Goal: Task Accomplishment & Management: Use online tool/utility

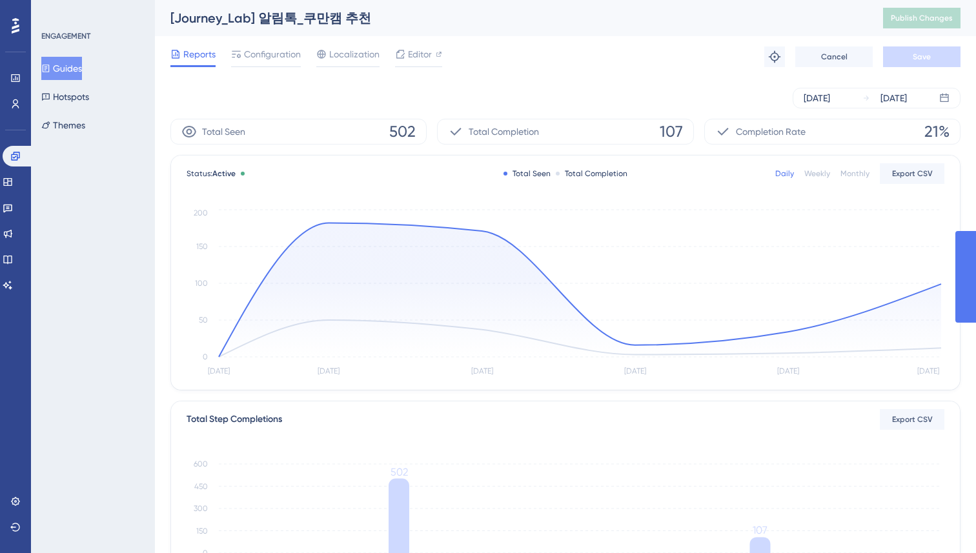
click at [514, 99] on div "Sep 17 2025 Sep 22 2025" at bounding box center [565, 98] width 790 height 21
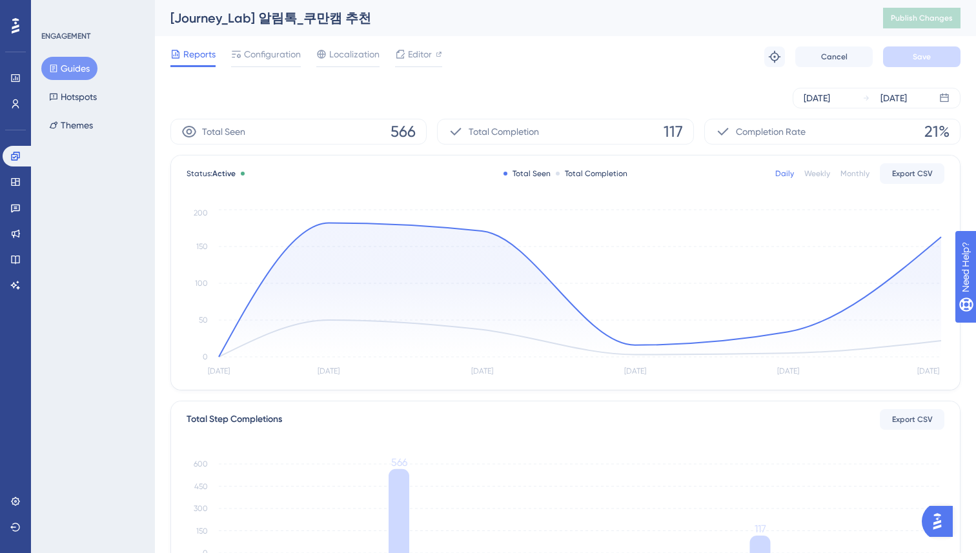
click at [594, 46] on div "Reports Configuration Localization Editor Troubleshoot Cancel Save" at bounding box center [565, 56] width 790 height 41
click at [548, 63] on div "Reports Configuration Localization Editor Troubleshoot Cancel Save" at bounding box center [565, 56] width 790 height 41
click at [65, 95] on button "Hotspots" at bounding box center [72, 96] width 63 height 23
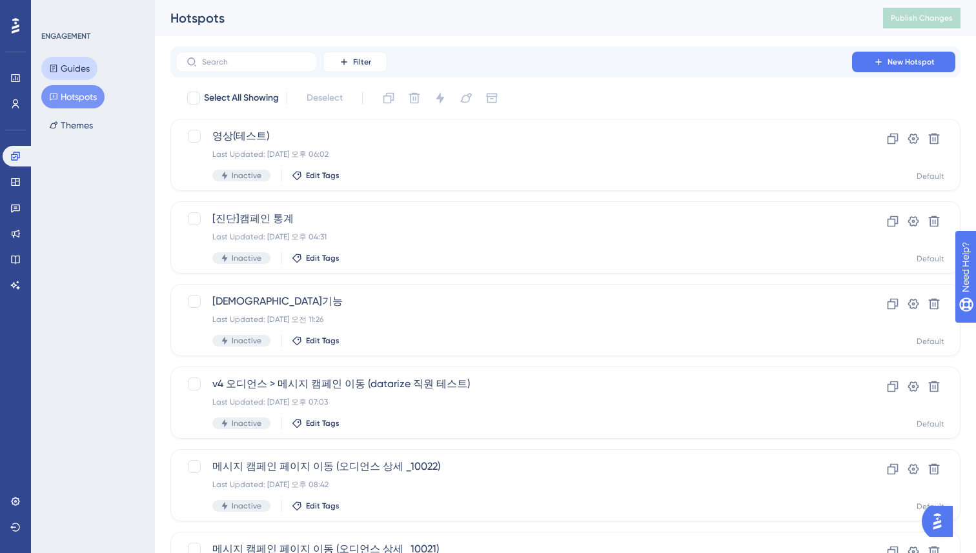
click at [75, 71] on button "Guides" at bounding box center [69, 68] width 56 height 23
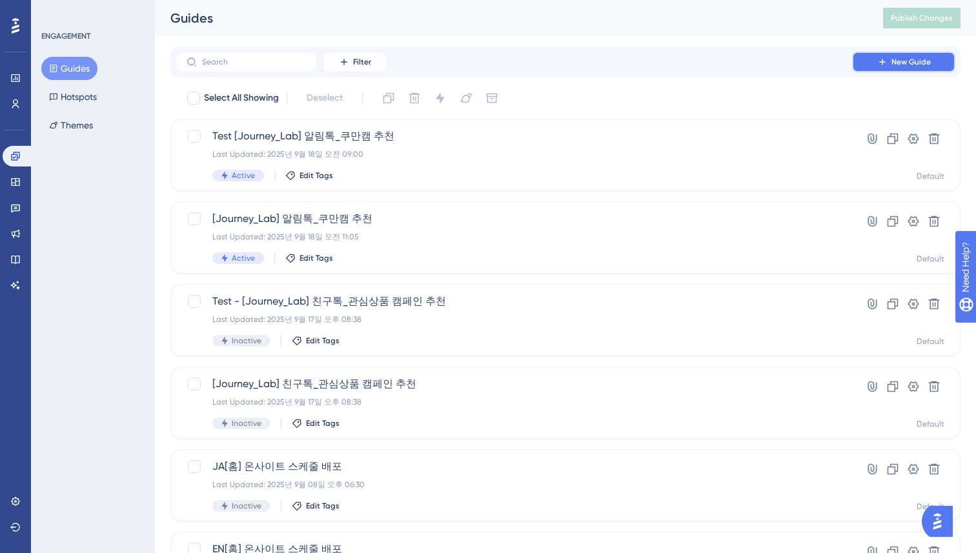
click at [888, 58] on button "New Guide" at bounding box center [903, 62] width 103 height 21
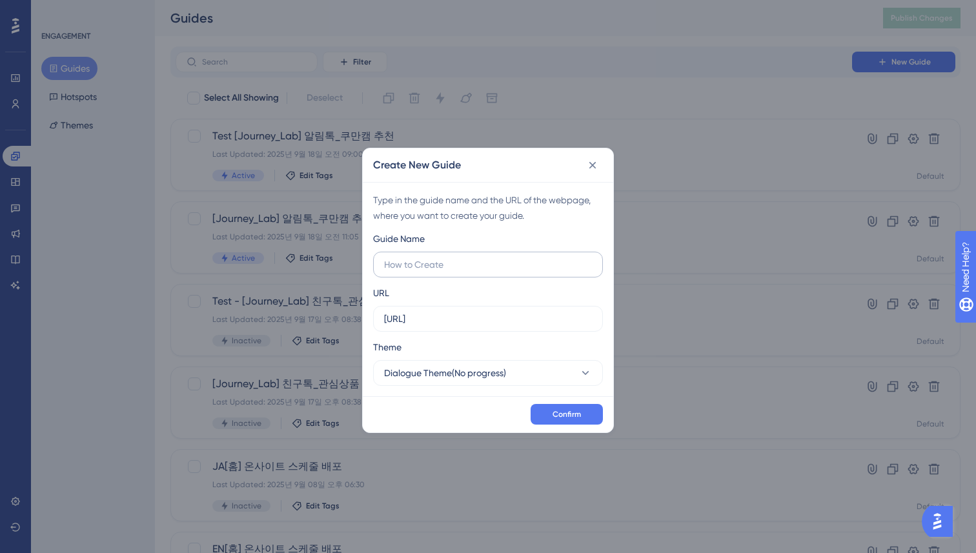
click at [403, 268] on input "text" at bounding box center [488, 264] width 208 height 14
type input "J"
drag, startPoint x: 543, startPoint y: 257, endPoint x: 531, endPoint y: 259, distance: 12.4
click at [531, 259] on input "[Journey_Lab] 캠페인 셋팅대행 의뢰" at bounding box center [488, 264] width 208 height 14
drag, startPoint x: 545, startPoint y: 263, endPoint x: 527, endPoint y: 267, distance: 18.5
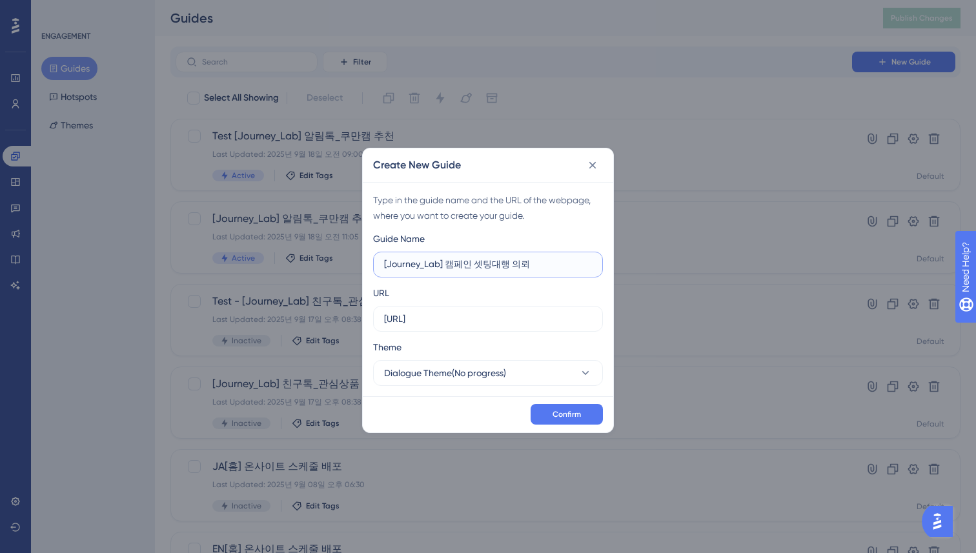
click at [543, 264] on input "[Journey_Lab] 캠페인 셋팅대행 의뢰" at bounding box center [488, 264] width 208 height 14
drag, startPoint x: 543, startPoint y: 264, endPoint x: 510, endPoint y: 267, distance: 33.1
click at [447, 265] on input "[Journey_Lab] 캠페인 셋팅대행 의뢰" at bounding box center [488, 264] width 208 height 14
paste input "필수 캠페인 대행 셋팅"
type input "[Journey_Lab] 필수 캠페인 세팅 대행"
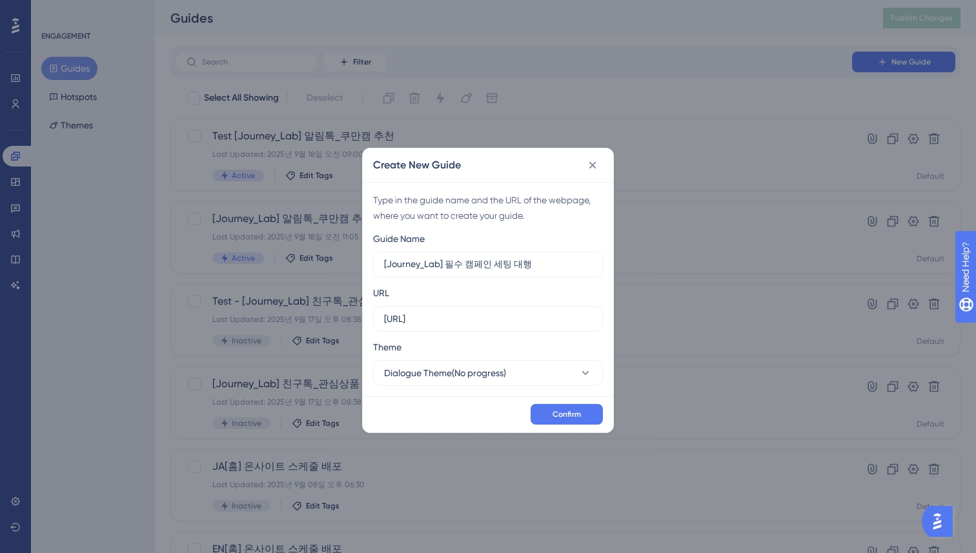
click at [485, 298] on div "URL https://console.datarize.ai" at bounding box center [488, 308] width 230 height 46
click at [495, 368] on span "Dialogue Theme(No progress)" at bounding box center [445, 372] width 122 height 15
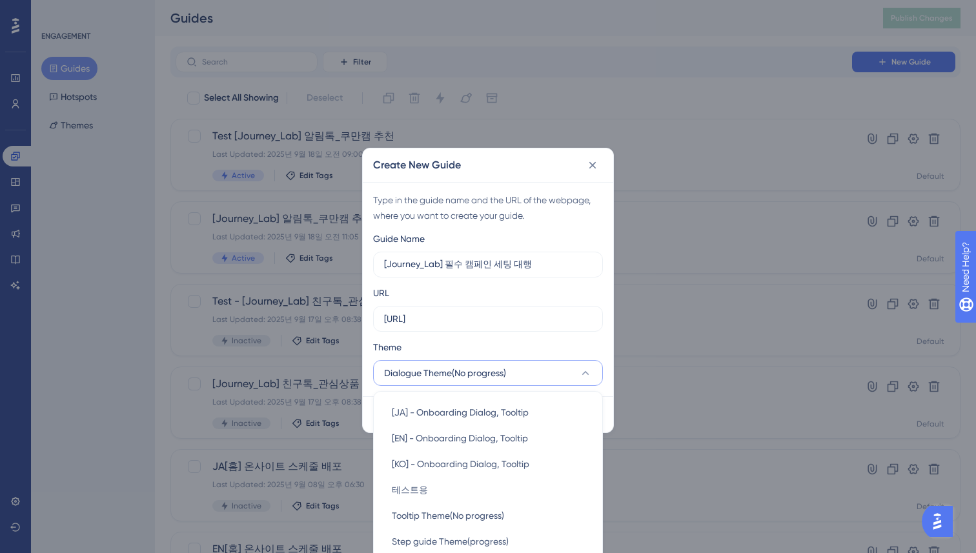
scroll to position [44, 0]
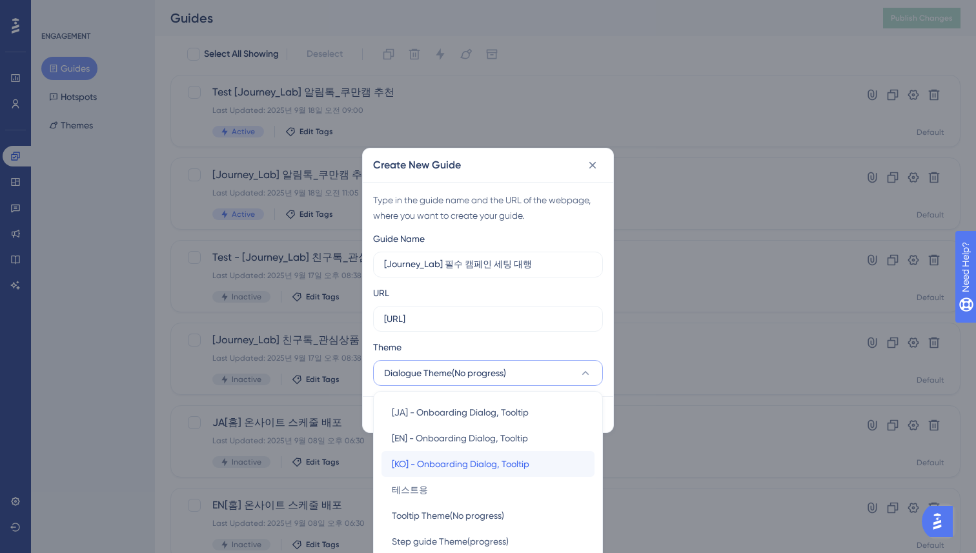
click at [454, 464] on span "[KO] - Onboarding Dialog, Tooltip" at bounding box center [460, 463] width 137 height 15
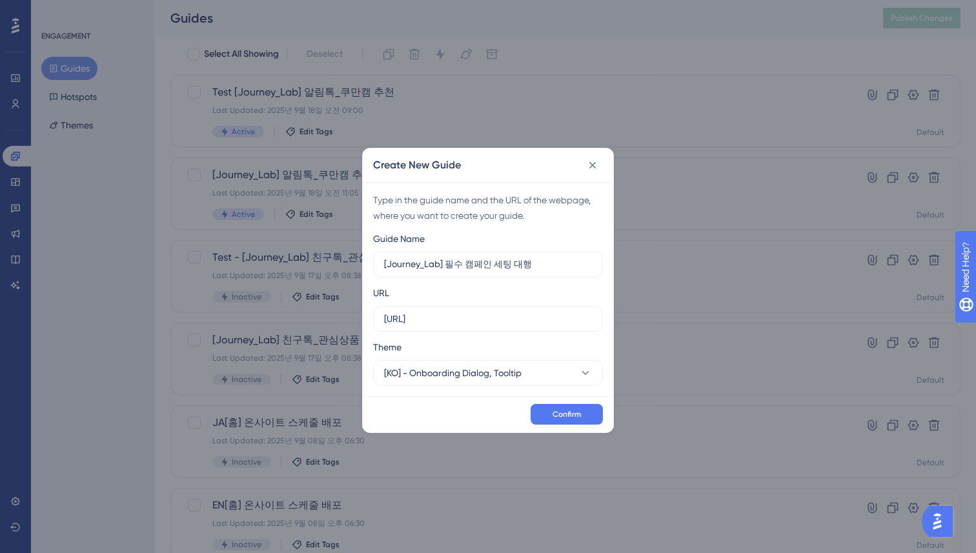
click at [459, 405] on div "Confirm" at bounding box center [488, 414] width 250 height 36
click at [548, 428] on div "Confirm" at bounding box center [488, 414] width 250 height 36
click at [551, 417] on button "Confirm" at bounding box center [566, 414] width 72 height 21
